Goal: Task Accomplishment & Management: Manage account settings

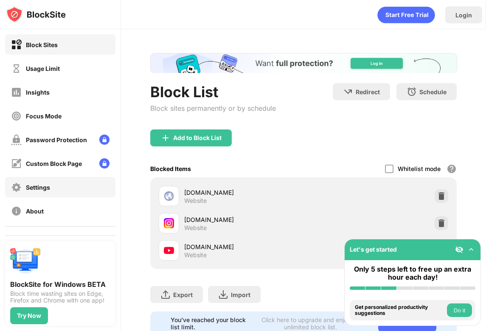
scroll to position [42, 0]
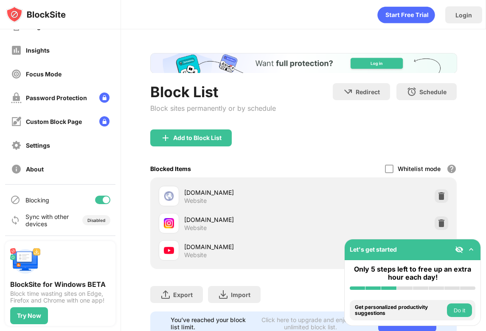
click at [103, 201] on div at bounding box center [106, 200] width 7 height 7
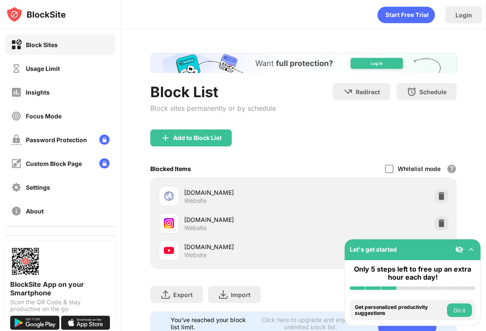
scroll to position [42, 0]
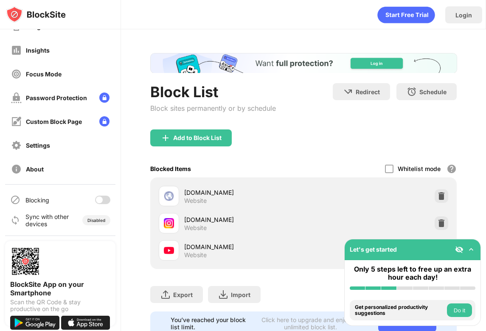
click at [96, 200] on div at bounding box center [102, 200] width 15 height 8
